Goal: Task Accomplishment & Management: Complete application form

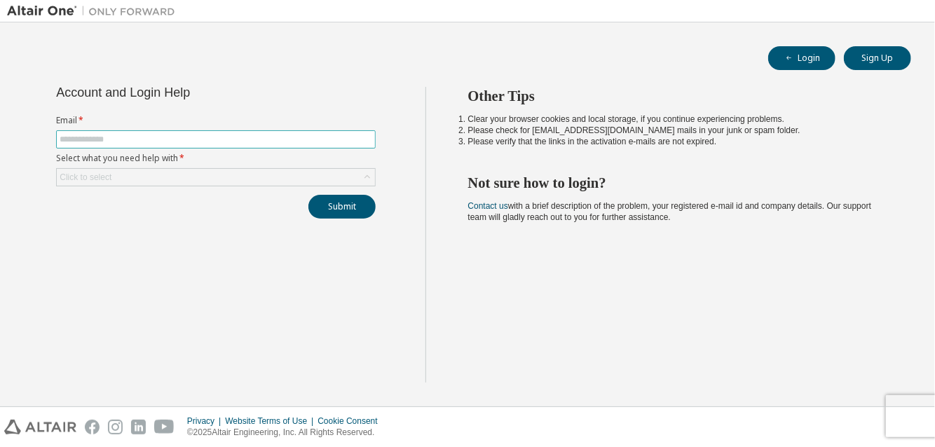
click at [172, 132] on span at bounding box center [216, 139] width 320 height 18
click at [217, 130] on span at bounding box center [216, 139] width 320 height 18
click at [206, 141] on input "text" at bounding box center [216, 139] width 313 height 11
type input "**********"
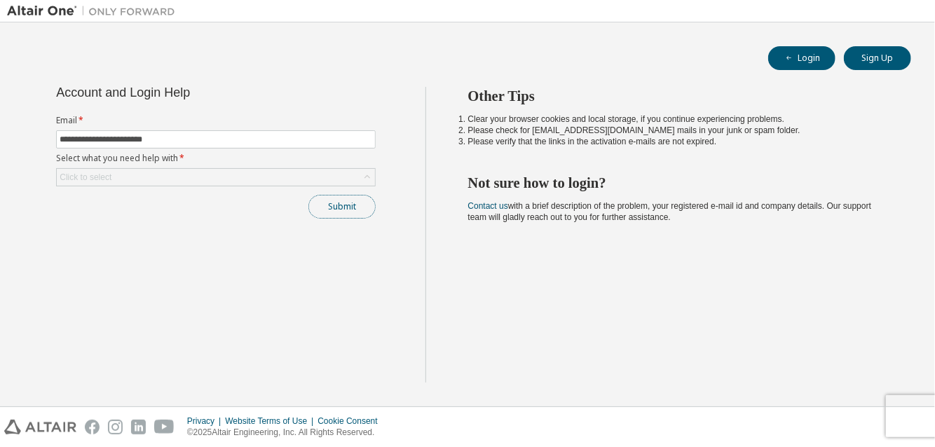
click at [339, 199] on button "Submit" at bounding box center [342, 207] width 67 height 24
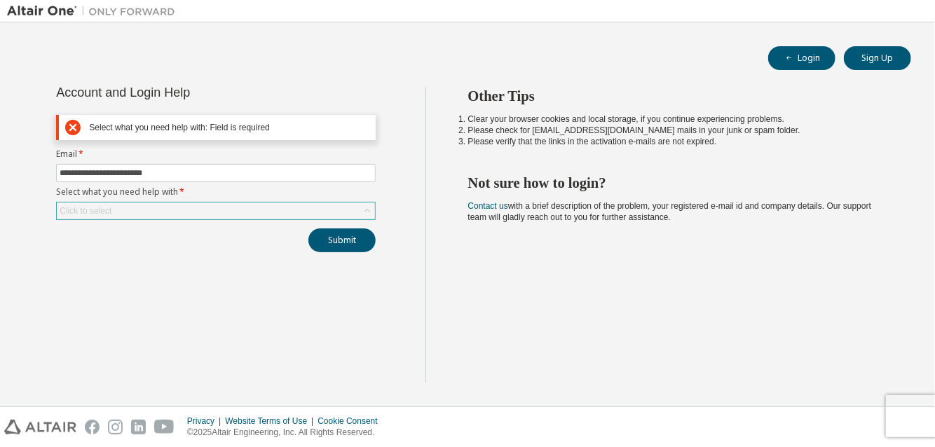
click at [201, 215] on div "Click to select" at bounding box center [216, 211] width 318 height 17
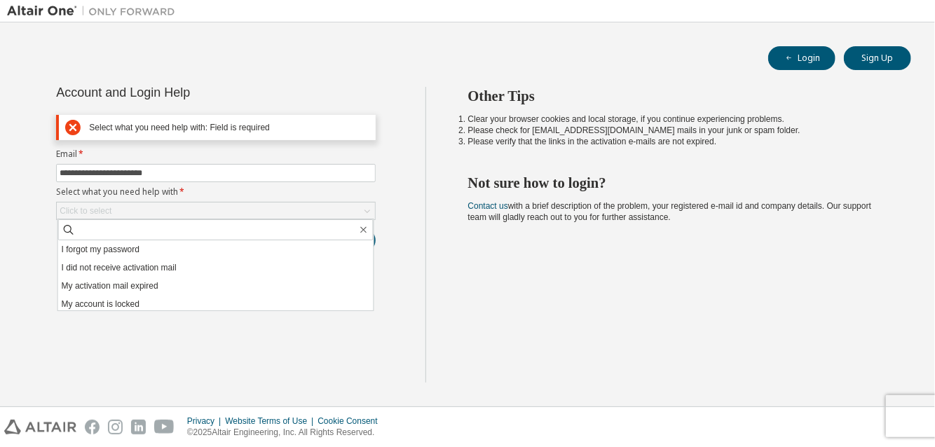
click at [132, 250] on li "I forgot my password" at bounding box center [216, 250] width 316 height 18
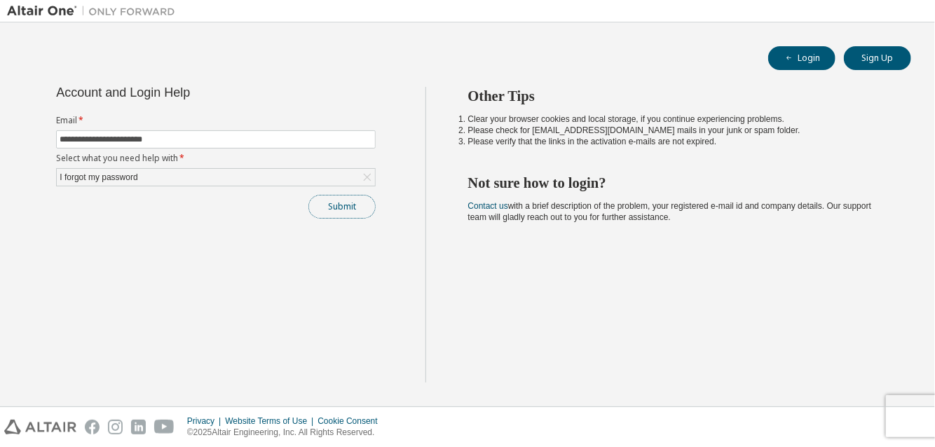
click at [337, 208] on button "Submit" at bounding box center [342, 207] width 67 height 24
